Goal: Find specific page/section: Find specific page/section

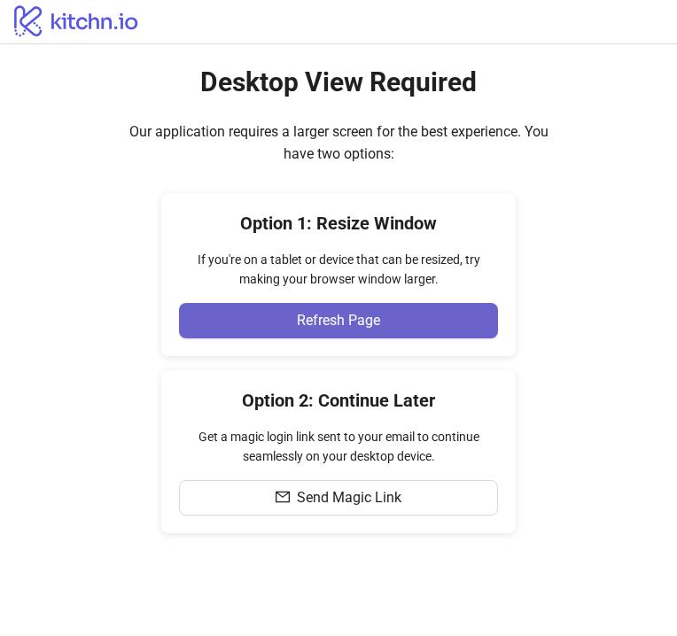
click at [372, 337] on button "Refresh Page" at bounding box center [338, 320] width 319 height 35
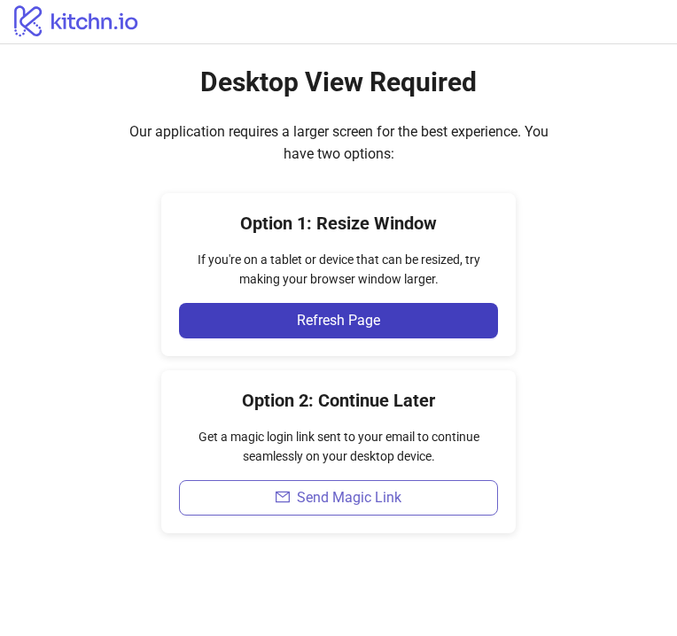
click at [405, 485] on button "Send Magic Link" at bounding box center [338, 497] width 319 height 35
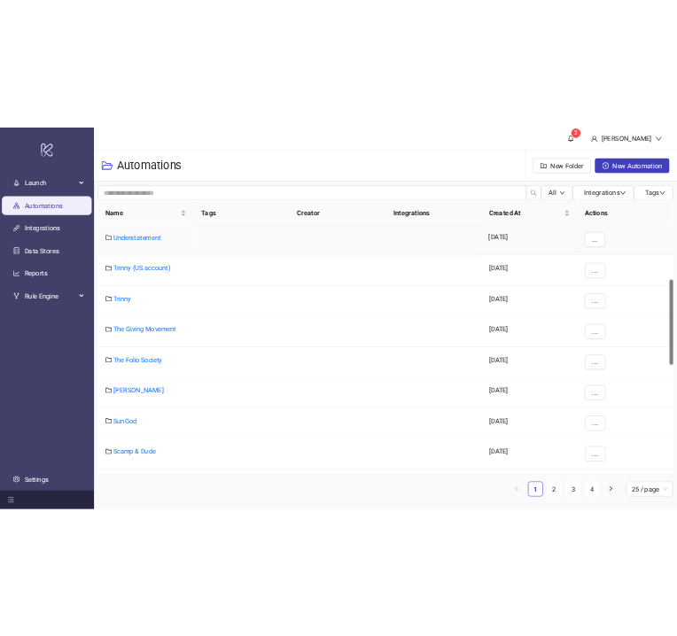
scroll to position [291, 0]
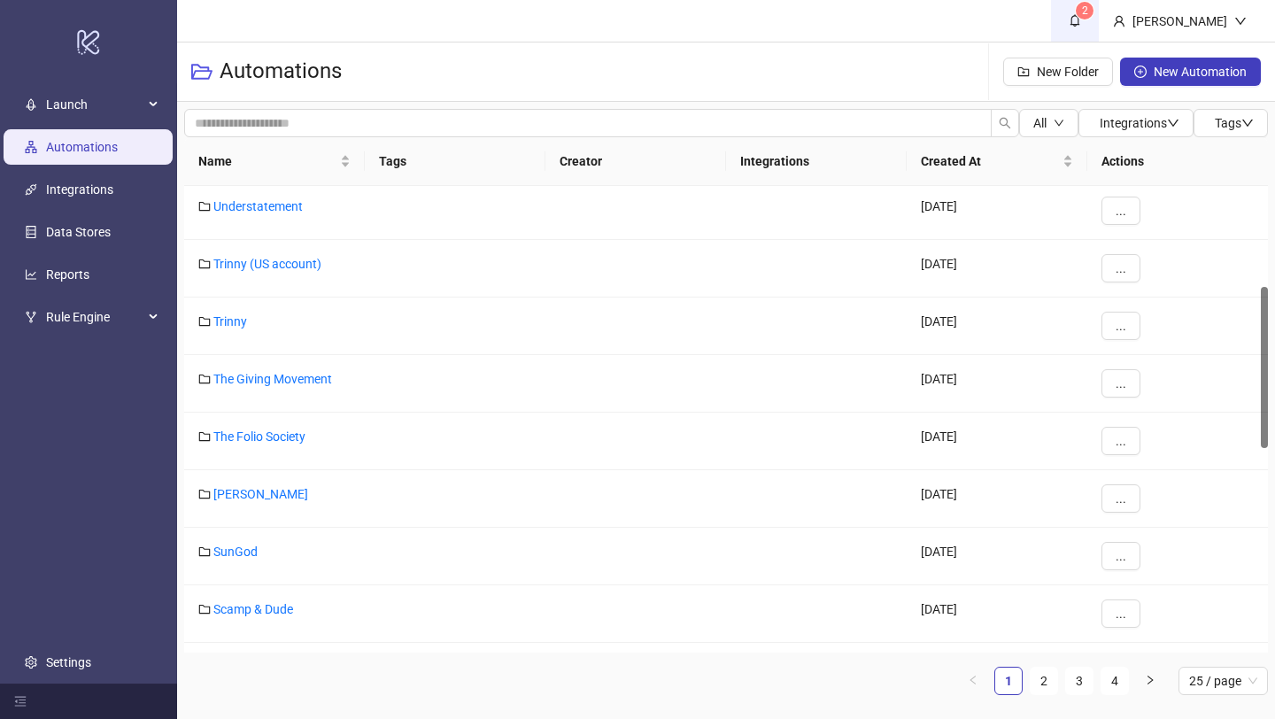
click at [1081, 16] on icon "bell" at bounding box center [1076, 21] width 10 height 12
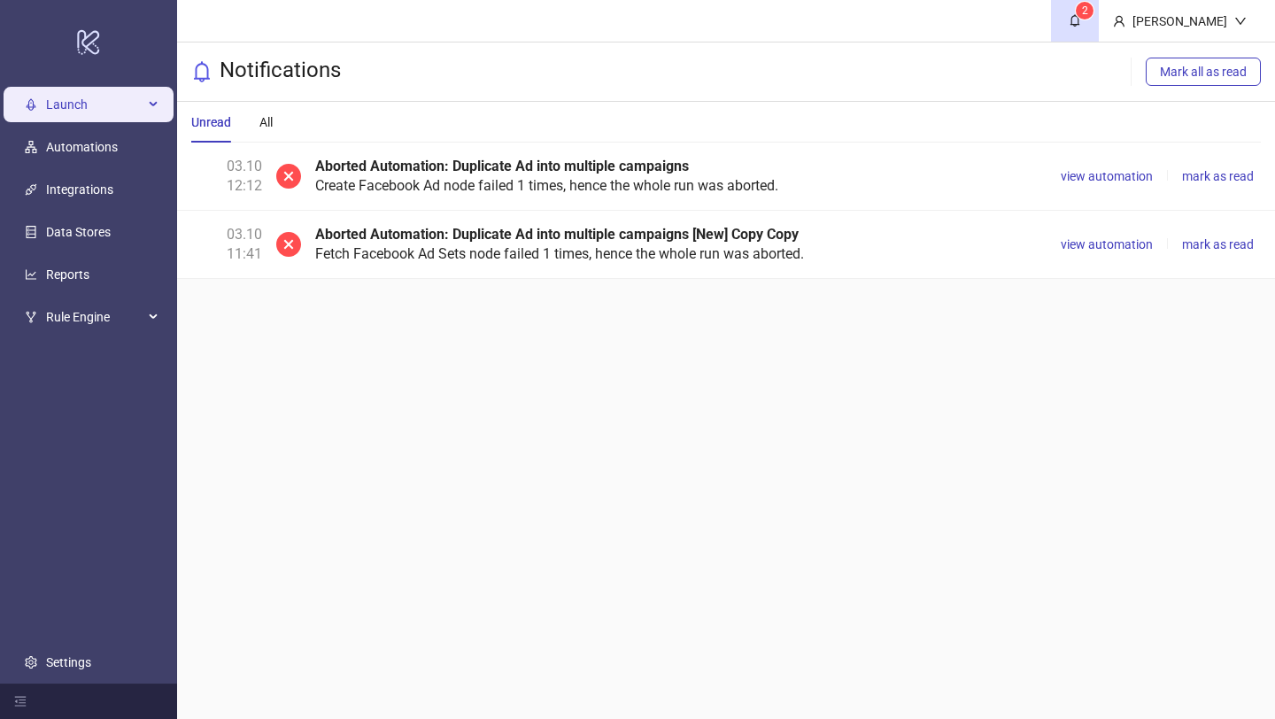
click at [97, 116] on span "Launch" at bounding box center [94, 104] width 97 height 35
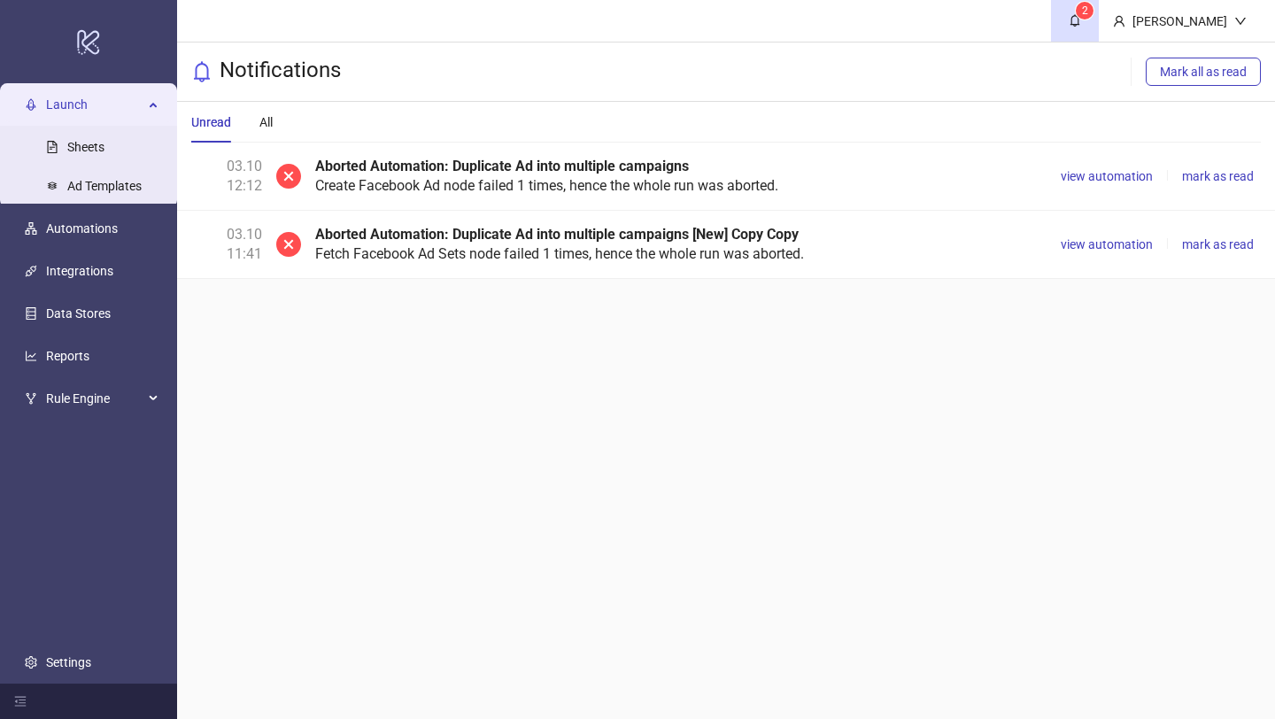
click at [112, 103] on span "Launch" at bounding box center [94, 104] width 97 height 35
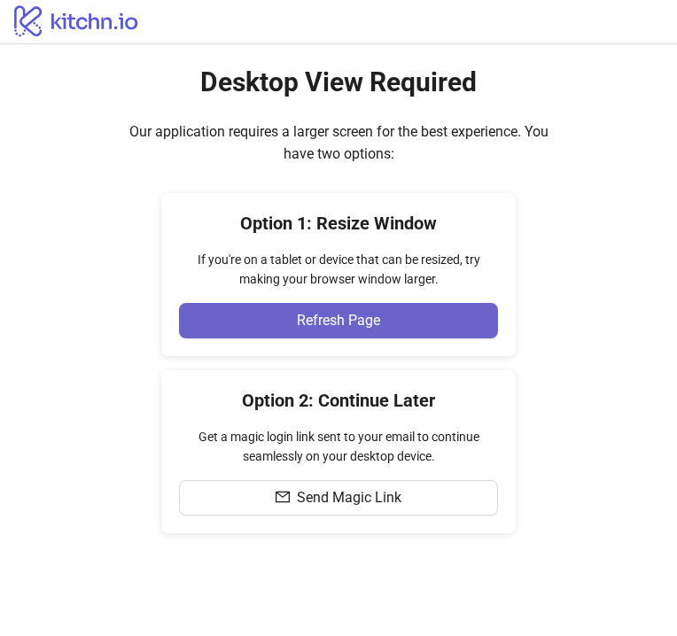
click at [344, 324] on span "Refresh Page" at bounding box center [338, 321] width 83 height 16
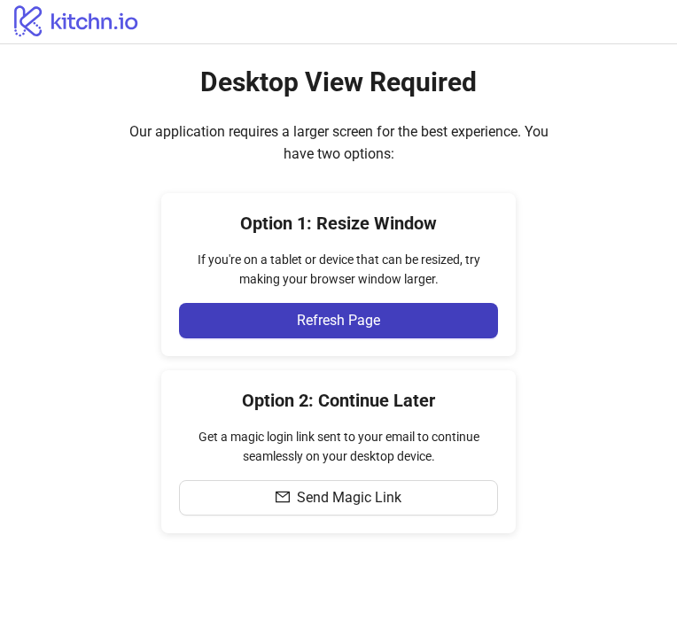
click at [88, 23] on icon "logo/logo" at bounding box center [76, 20] width 153 height 35
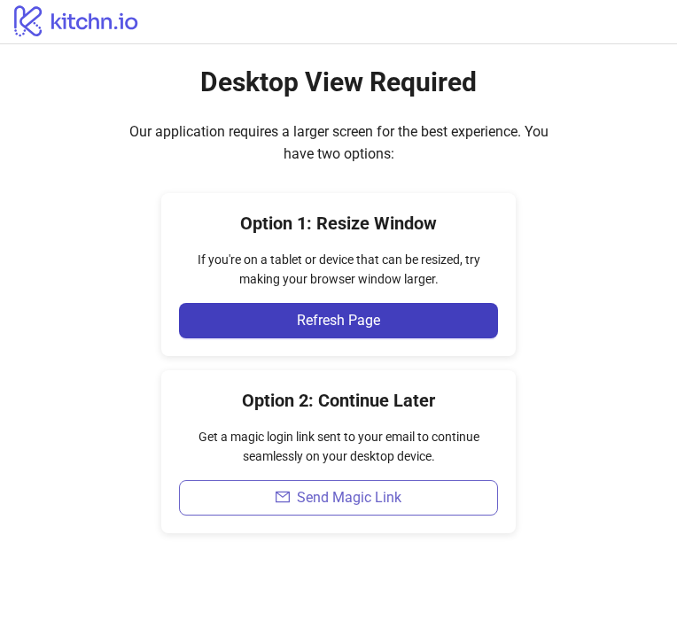
click at [335, 500] on span "Send Magic Link" at bounding box center [349, 498] width 105 height 16
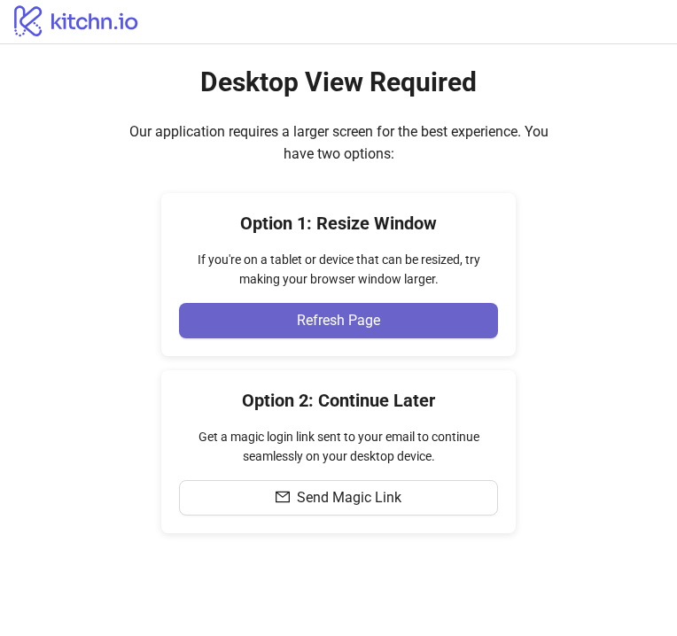
click at [370, 333] on button "Refresh Page" at bounding box center [338, 320] width 319 height 35
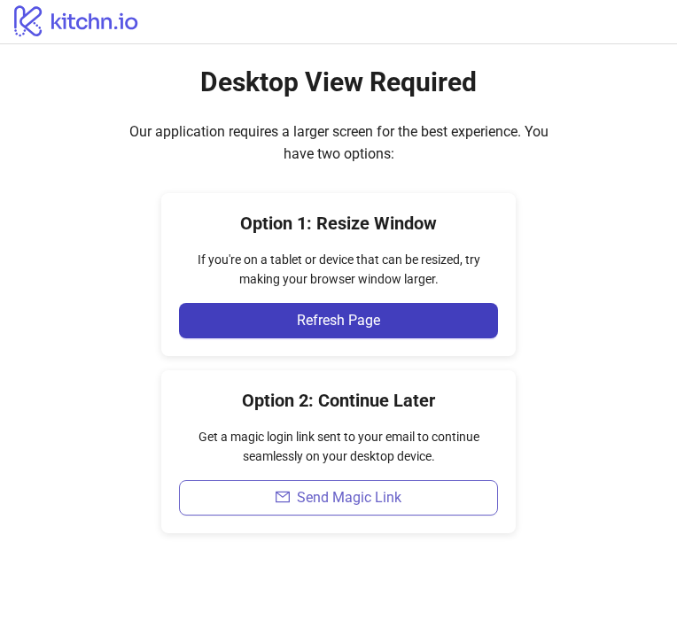
click at [344, 515] on button "Send Magic Link" at bounding box center [338, 497] width 319 height 35
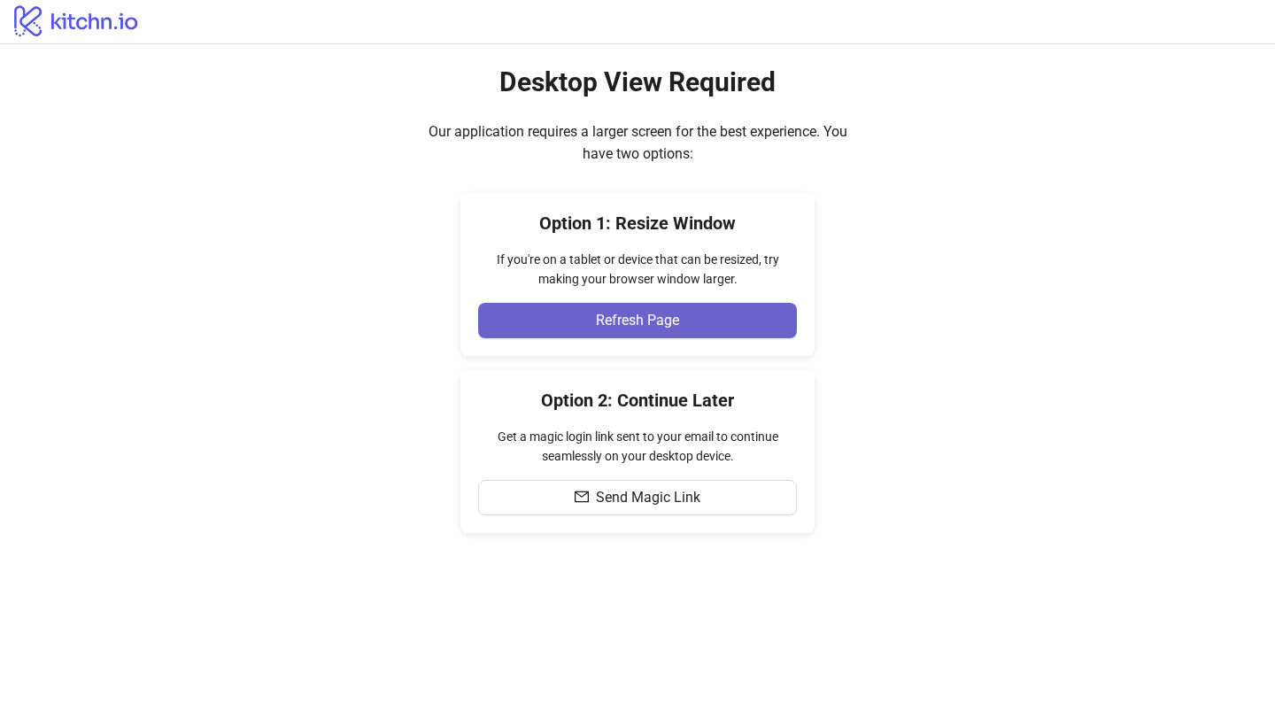
click at [676, 319] on button "Refresh Page" at bounding box center [637, 320] width 319 height 35
click at [696, 321] on button "Refresh Page" at bounding box center [637, 320] width 319 height 35
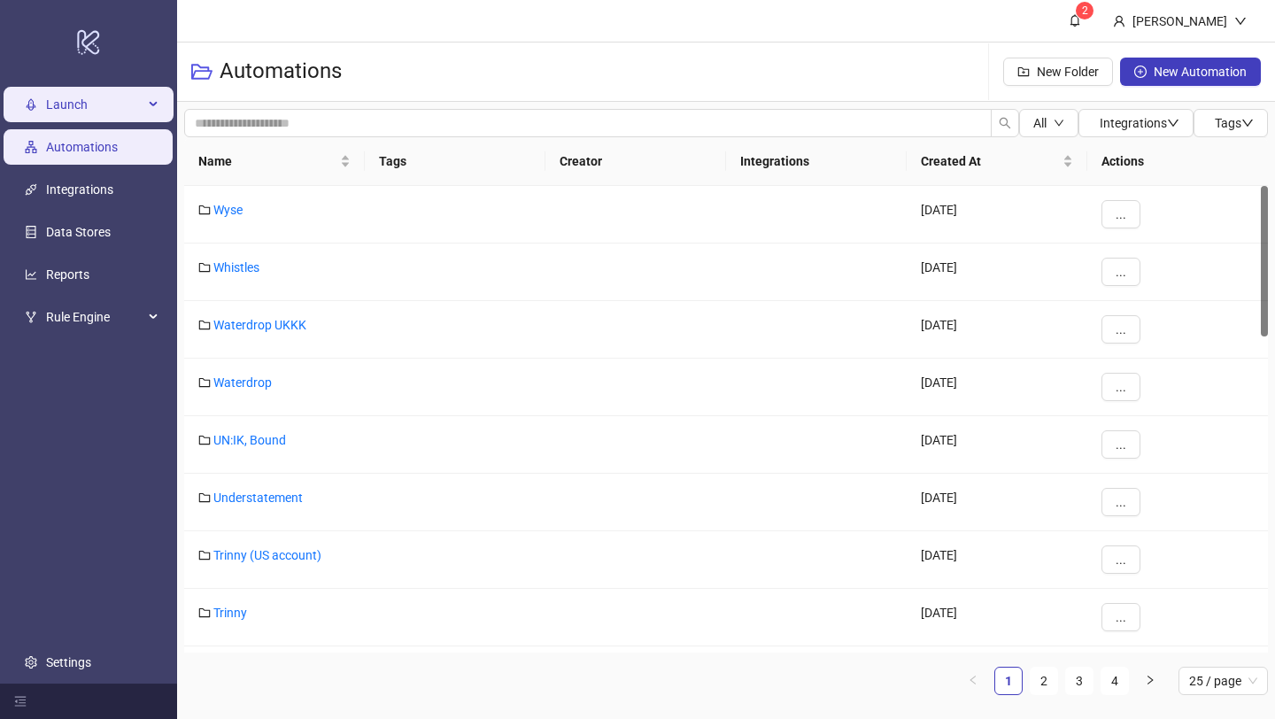
click at [88, 111] on span "Launch" at bounding box center [94, 104] width 97 height 35
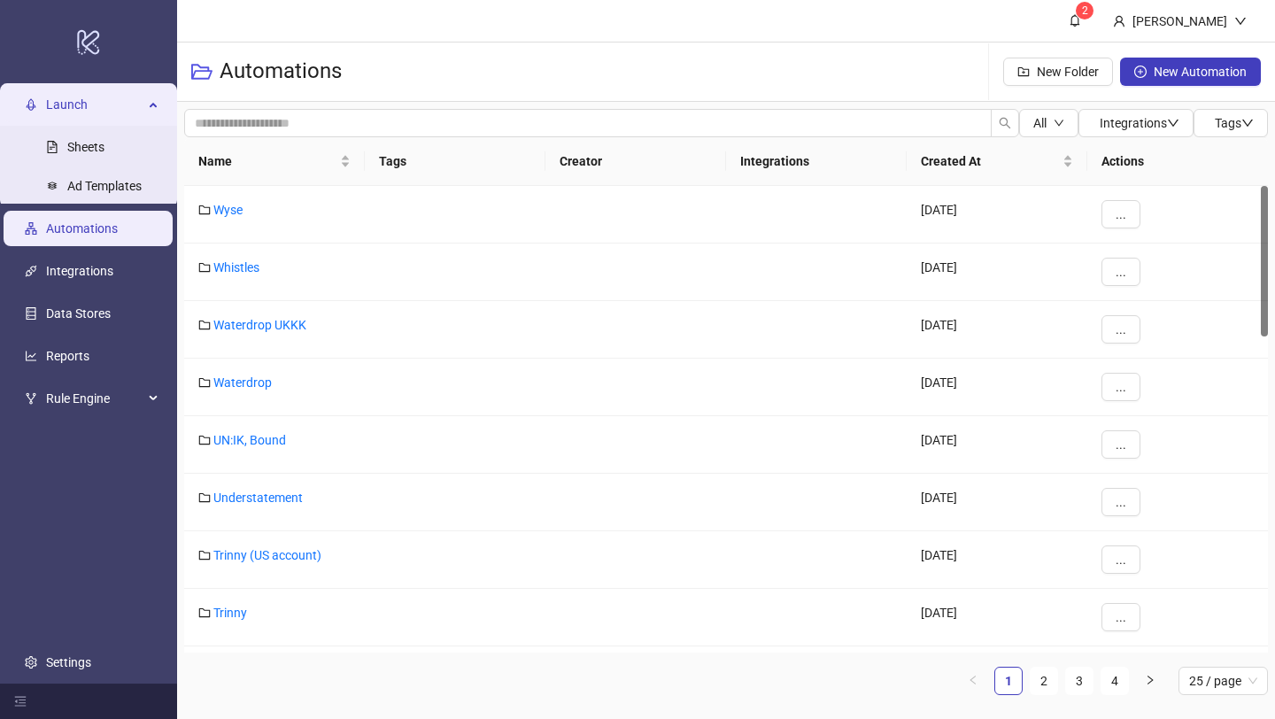
click at [88, 111] on span "Launch" at bounding box center [94, 104] width 97 height 35
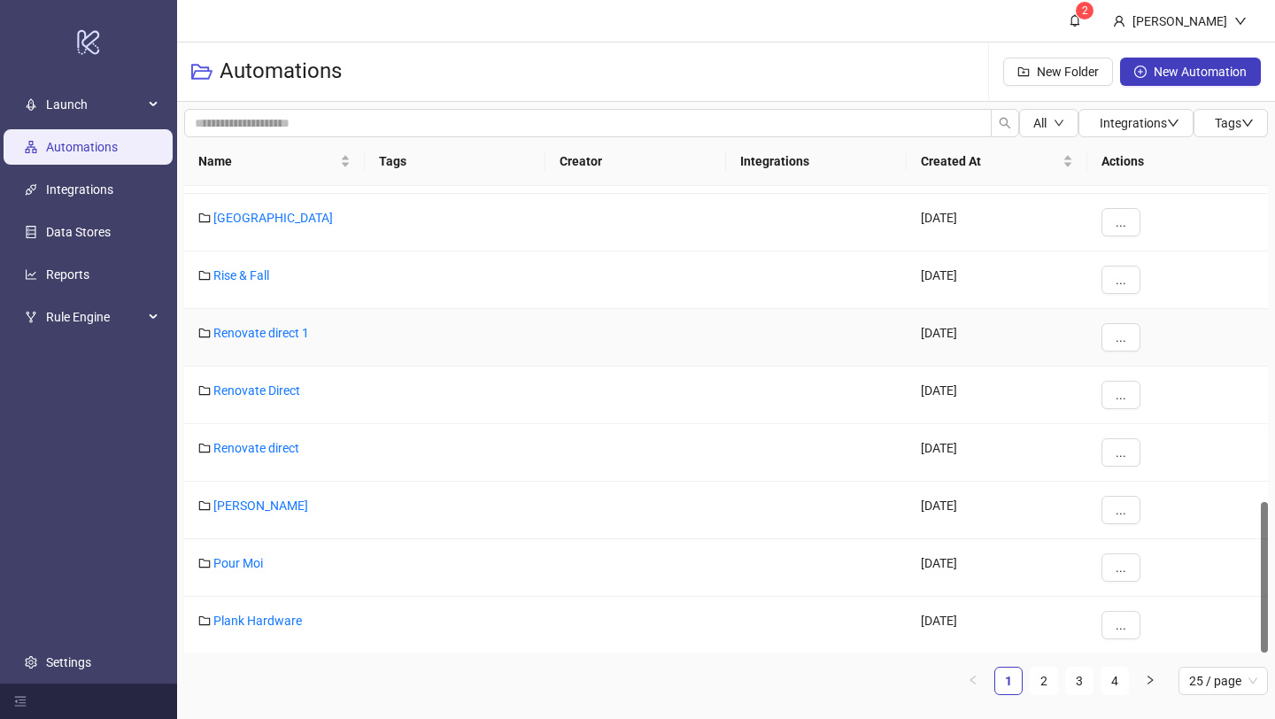
scroll to position [972, 0]
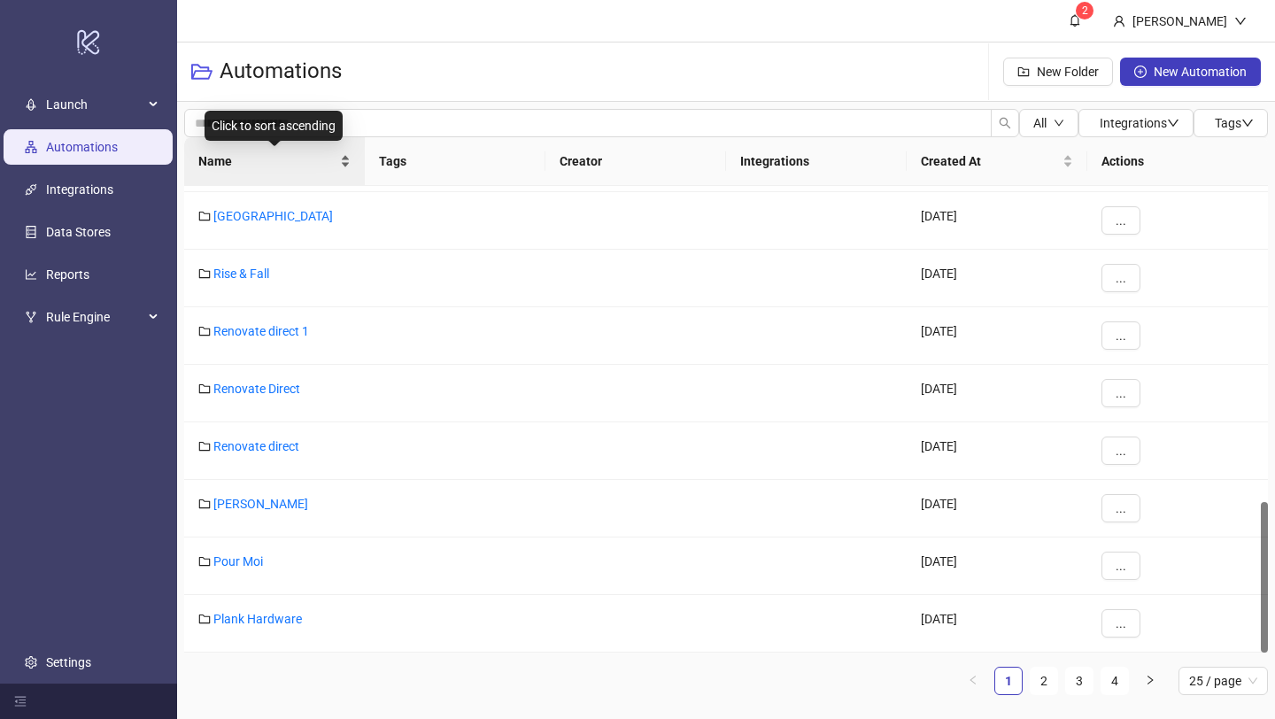
click at [283, 160] on span "Name" at bounding box center [267, 160] width 138 height 19
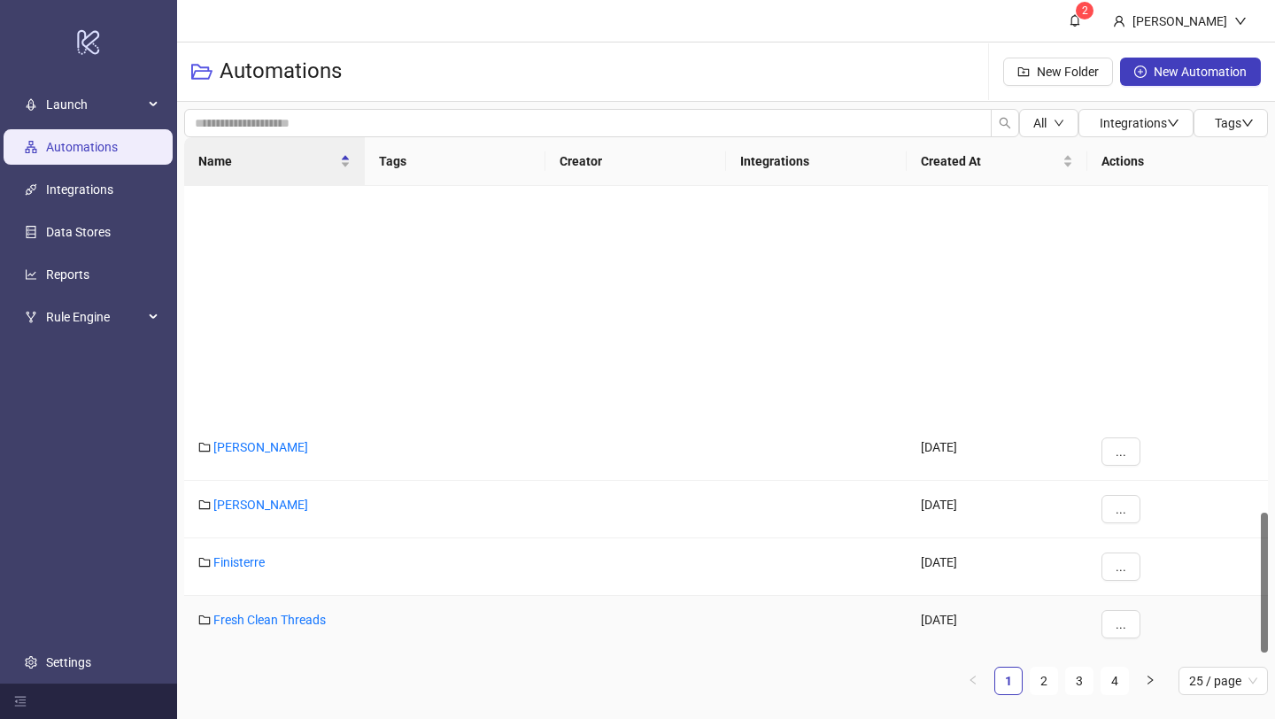
scroll to position [1082, 0]
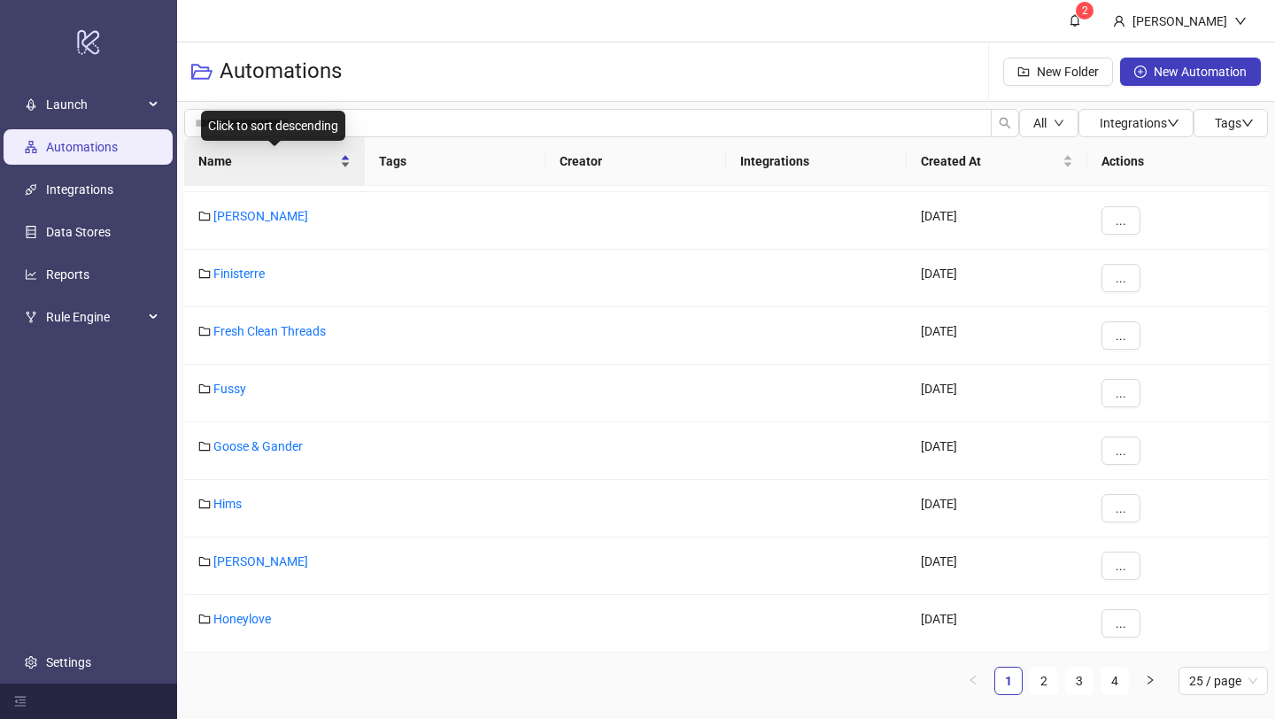
click at [336, 151] on div "Name" at bounding box center [274, 160] width 152 height 19
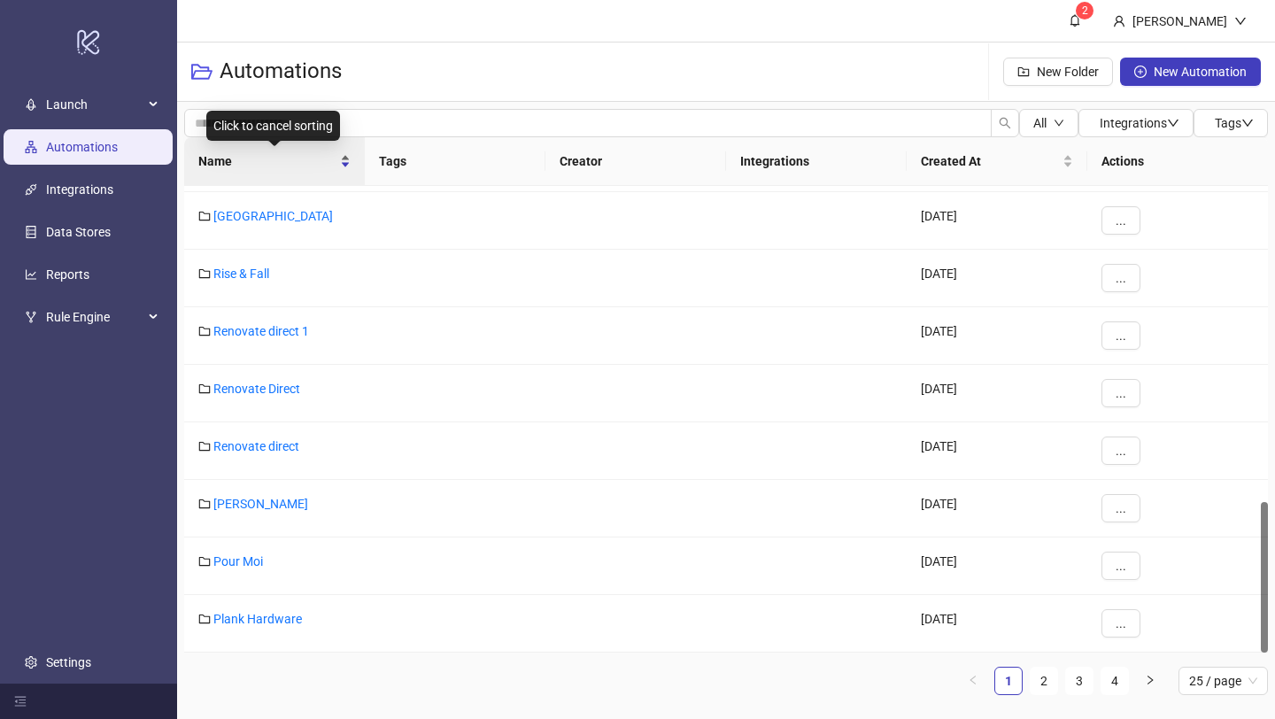
click at [336, 151] on div "Name" at bounding box center [274, 160] width 152 height 19
click at [325, 166] on span "Name" at bounding box center [267, 160] width 138 height 19
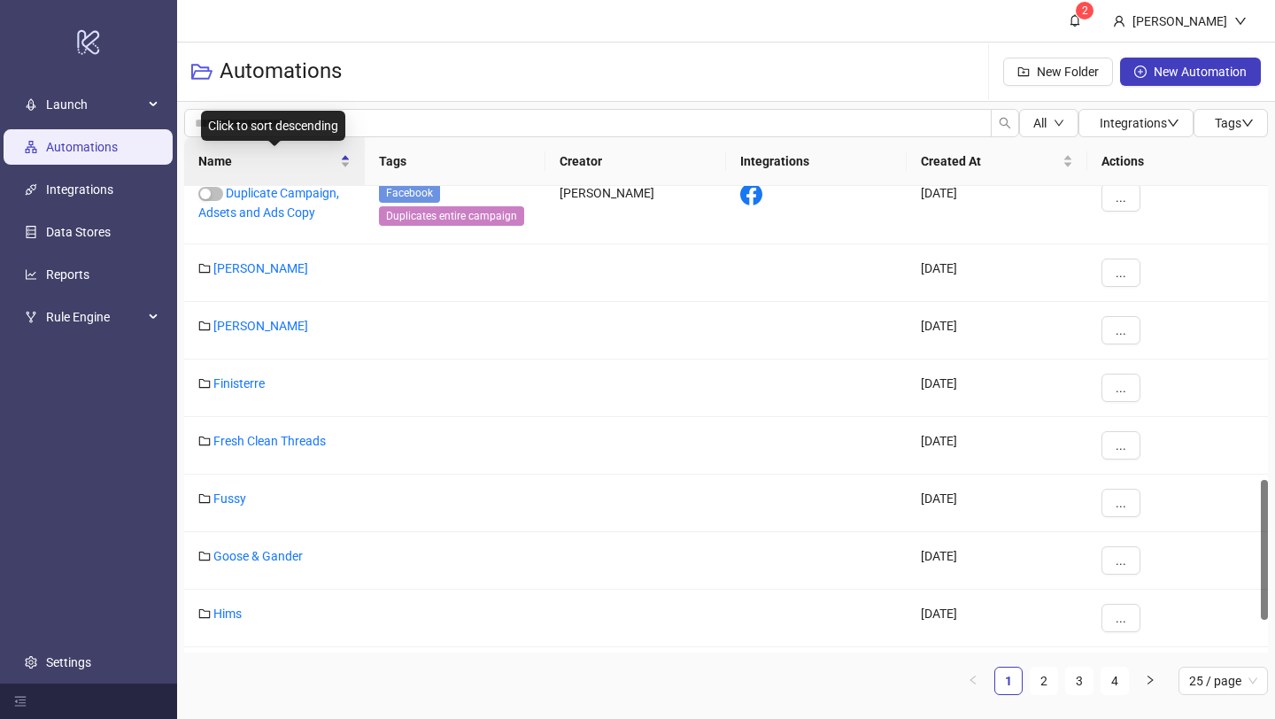
click at [339, 126] on div "Click to sort descending" at bounding box center [273, 126] width 144 height 30
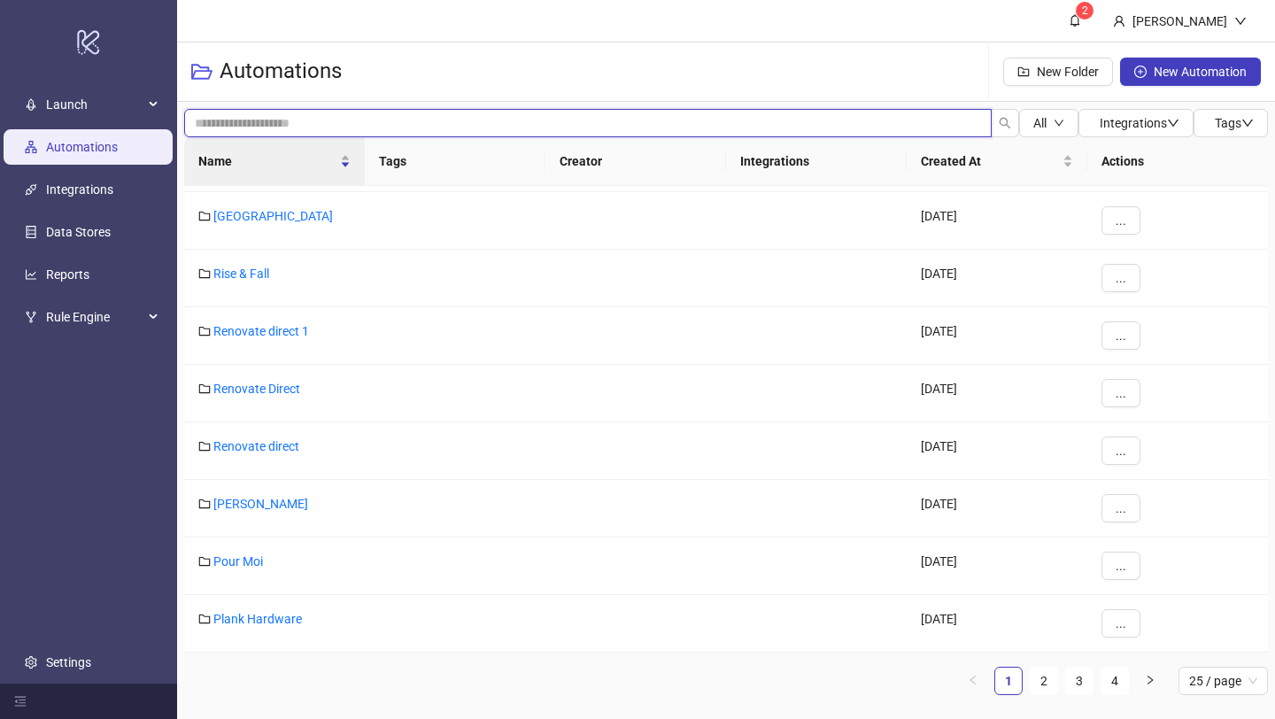
click at [412, 122] on input "search" at bounding box center [588, 123] width 808 height 28
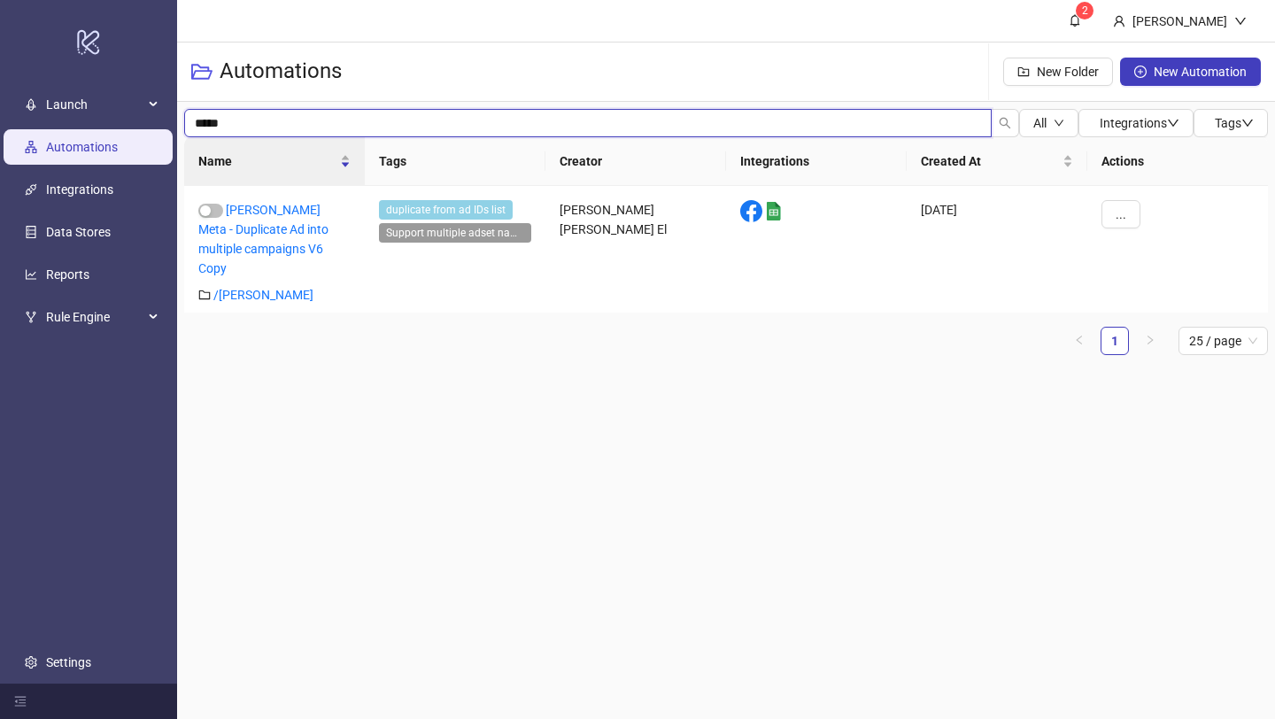
click at [948, 126] on input "*****" at bounding box center [588, 123] width 808 height 28
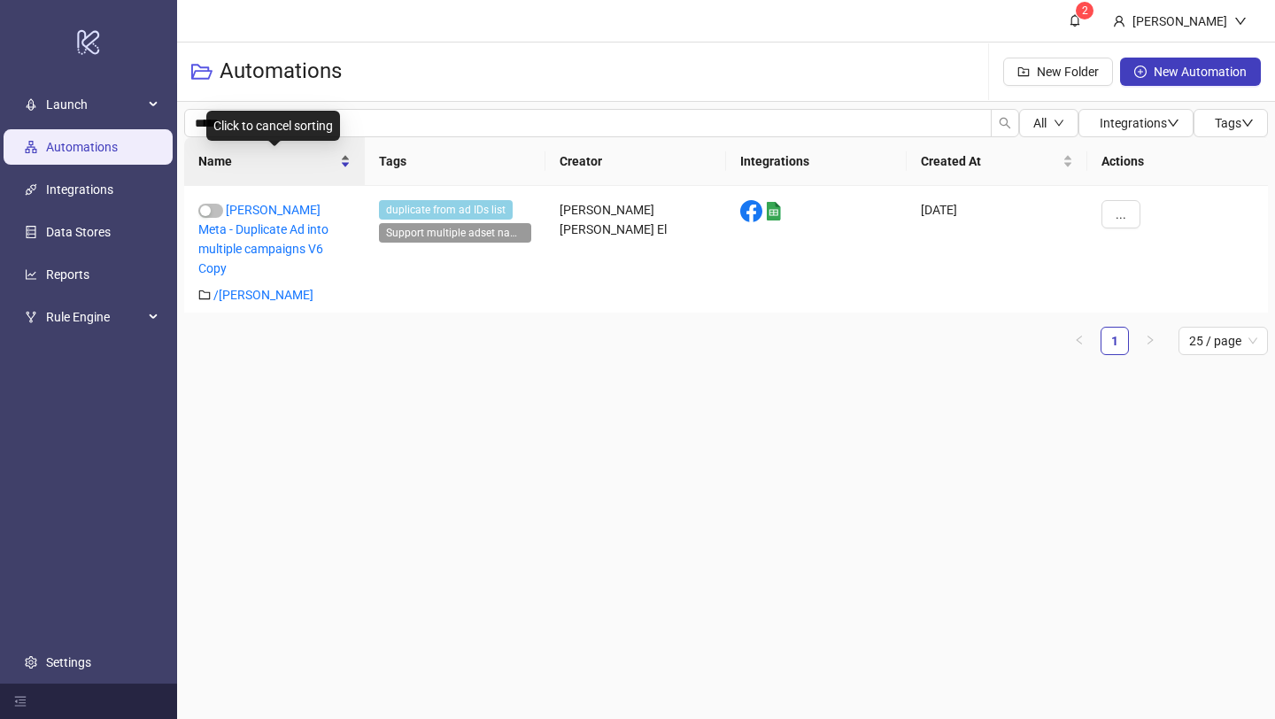
click at [332, 162] on span "Name" at bounding box center [267, 160] width 138 height 19
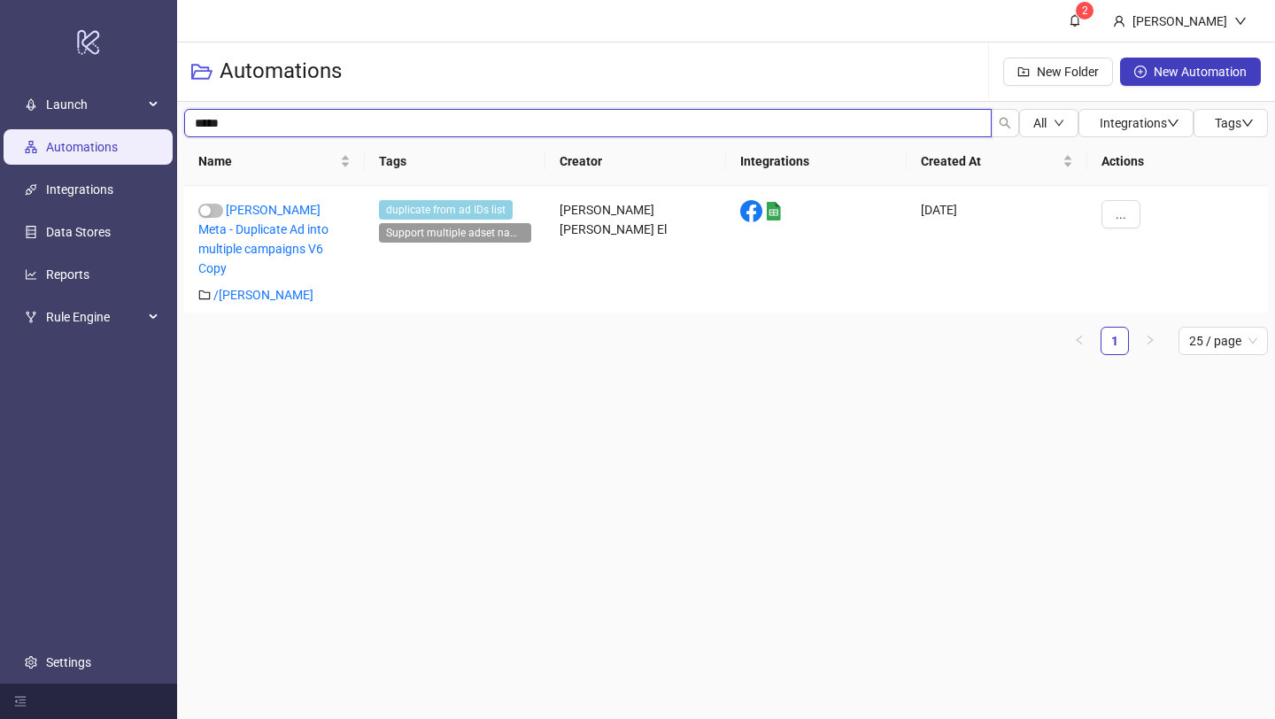
click at [365, 123] on input "*****" at bounding box center [588, 123] width 808 height 28
type input "*"
click at [326, 120] on input "****" at bounding box center [588, 123] width 808 height 28
type input "*****"
drag, startPoint x: 314, startPoint y: 130, endPoint x: 180, endPoint y: 125, distance: 134.7
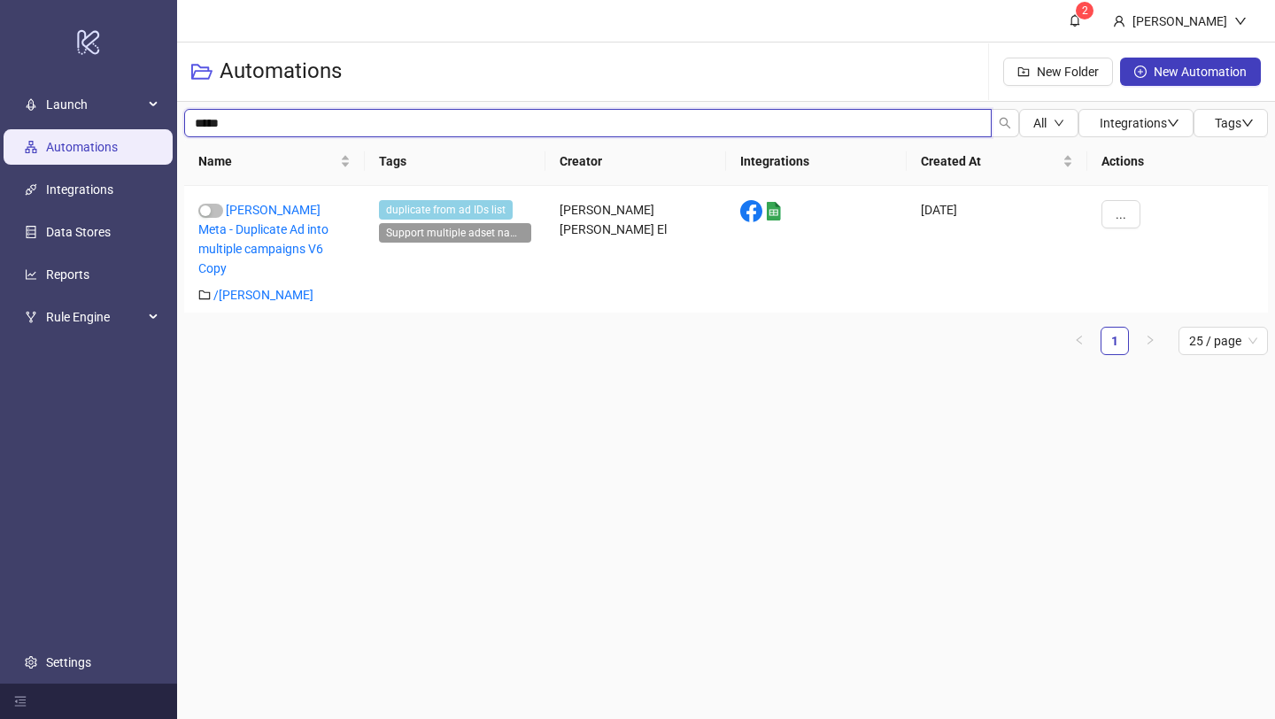
click at [180, 125] on div "***** All Integrations Tags Name Tags Creator Integrations Created At Actions […" at bounding box center [726, 239] width 1098 height 275
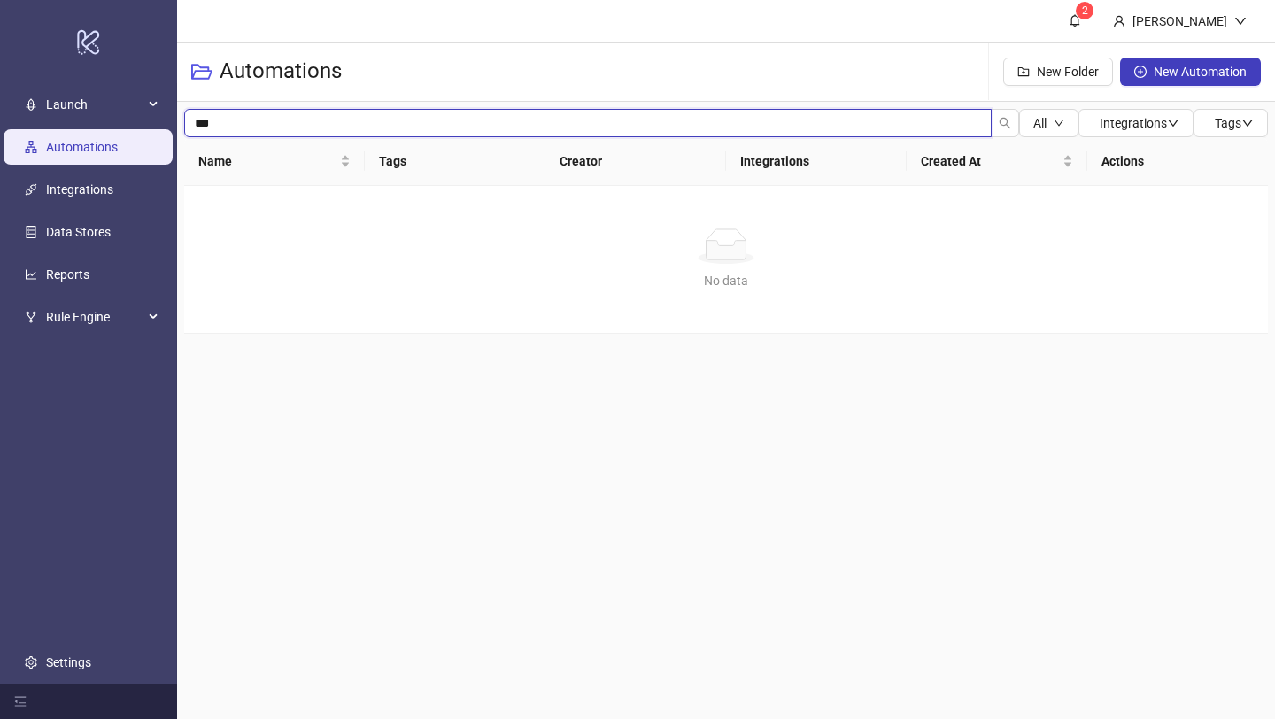
click at [233, 124] on input "***" at bounding box center [588, 123] width 808 height 28
type input "*"
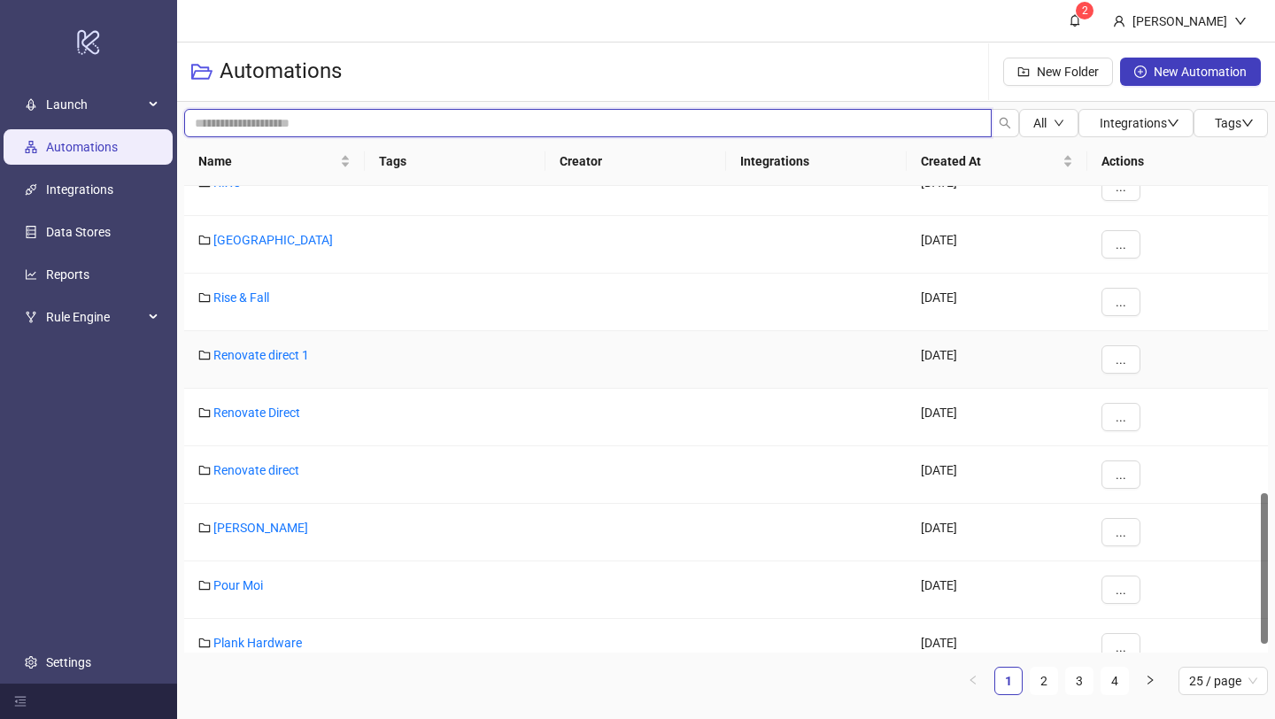
scroll to position [972, 0]
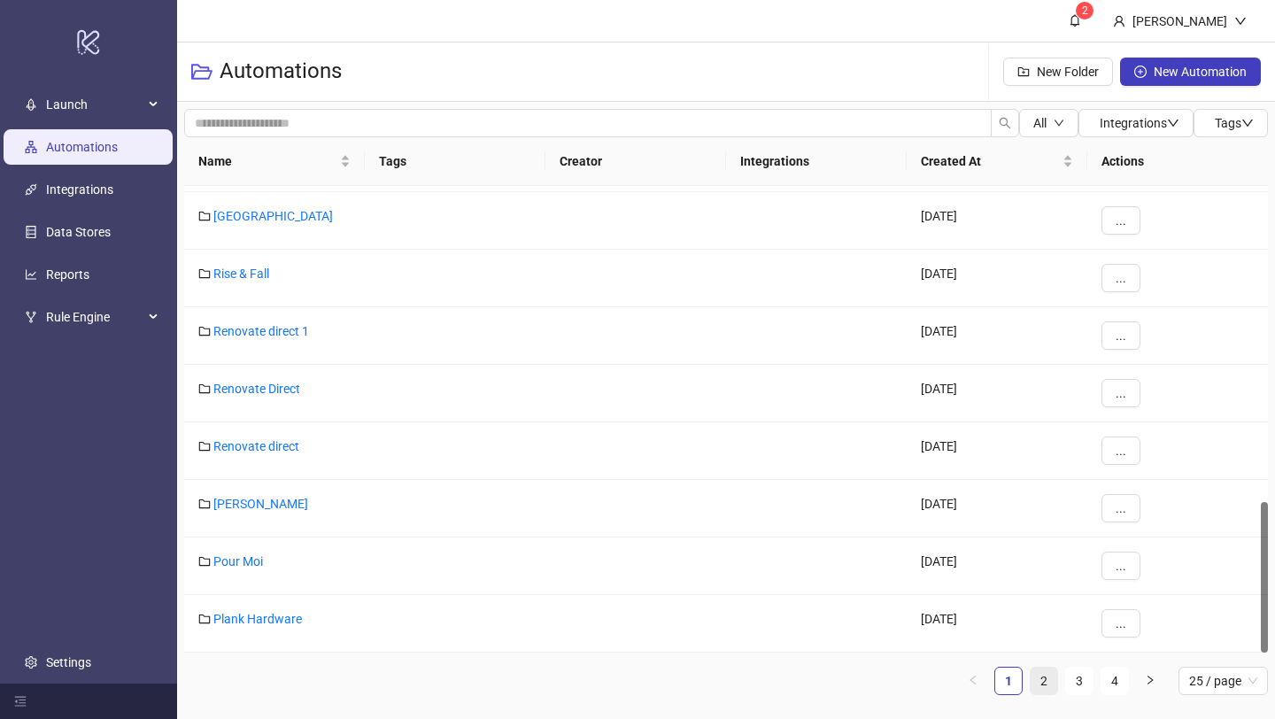
click at [1053, 685] on link "2" at bounding box center [1044, 681] width 27 height 27
click at [242, 560] on link "[PERSON_NAME]" at bounding box center [260, 561] width 95 height 14
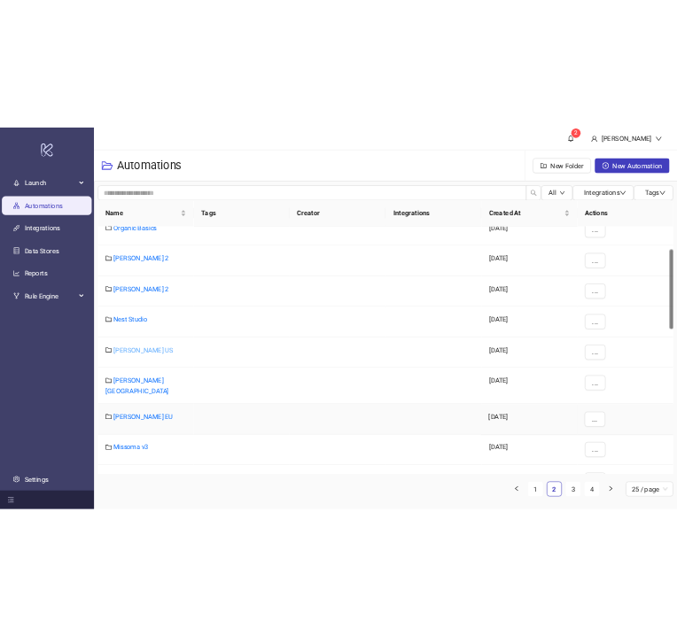
scroll to position [138, 0]
